Goal: Information Seeking & Learning: Learn about a topic

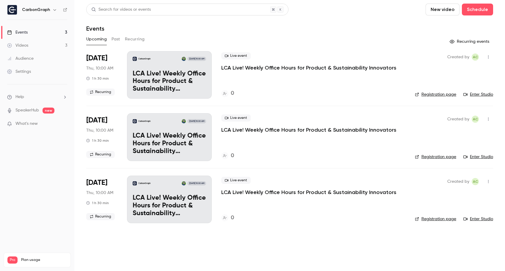
click at [119, 41] on button "Past" at bounding box center [115, 39] width 9 height 10
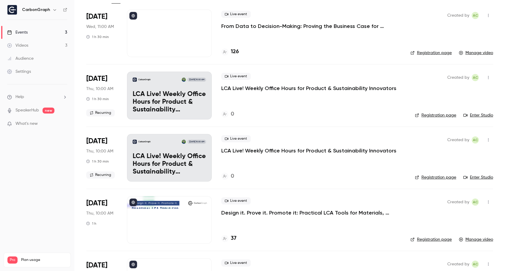
scroll to position [87, 0]
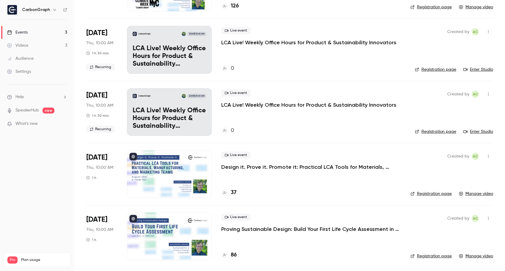
click at [289, 167] on p "Design it. Prove it. Promote it: Practical LCA Tools for Materials, Manufacturi…" at bounding box center [310, 166] width 178 height 7
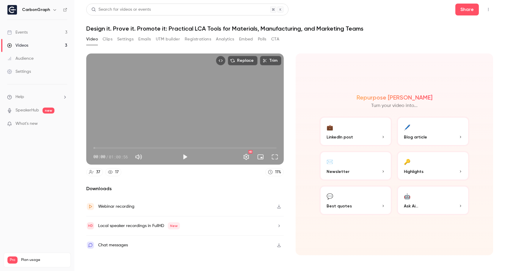
click at [226, 39] on button "Analytics" at bounding box center [225, 39] width 18 height 10
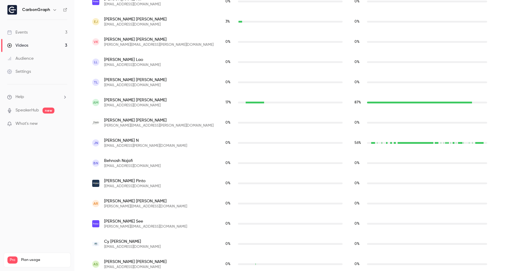
scroll to position [485, 0]
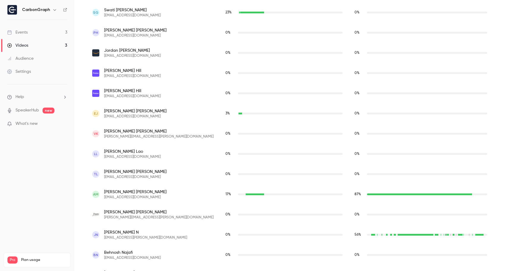
click at [120, 192] on span "[PERSON_NAME]" at bounding box center [135, 192] width 62 height 6
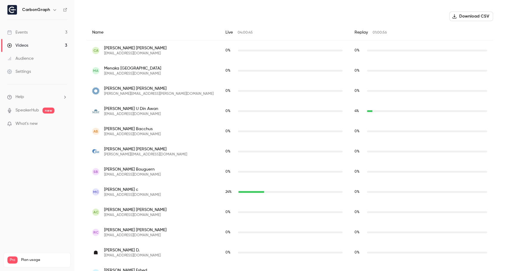
scroll to position [203, 0]
